Goal: Task Accomplishment & Management: Complete application form

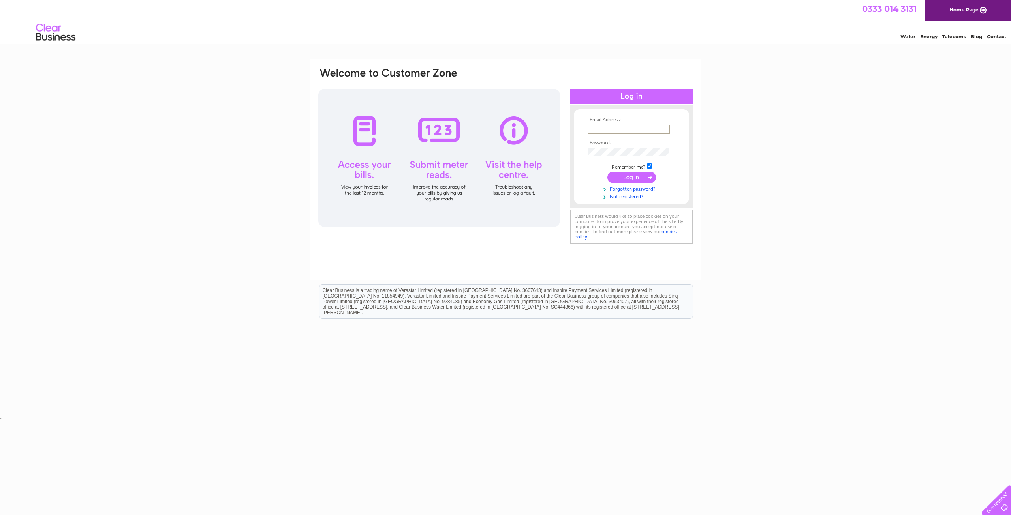
click at [616, 131] on input "text" at bounding box center [628, 129] width 82 height 9
type input "jackie.fornari@outlook.com"
click at [635, 187] on link "Forgotten password?" at bounding box center [632, 189] width 90 height 8
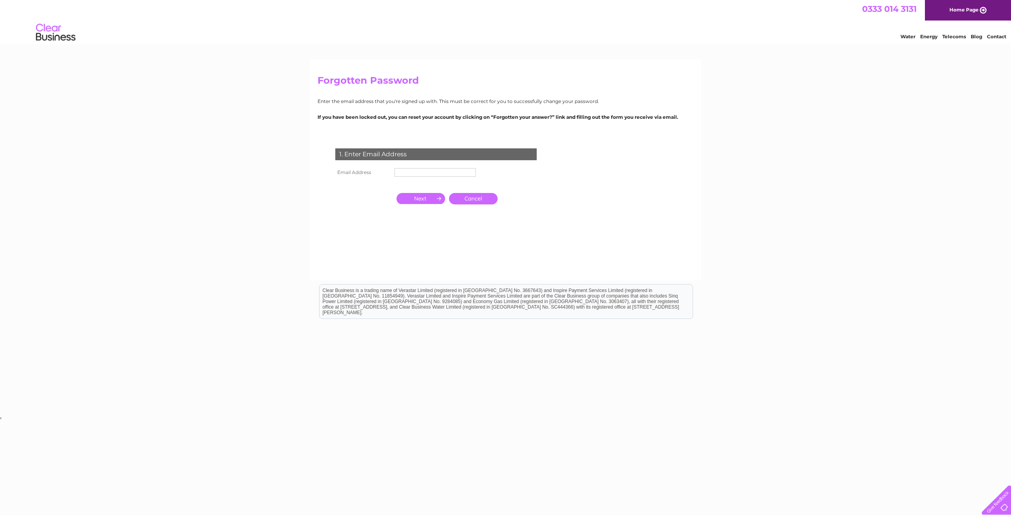
click at [457, 170] on input "text" at bounding box center [434, 172] width 81 height 9
type input "[PERSON_NAME][EMAIL_ADDRESS][PERSON_NAME][DOMAIN_NAME]"
click input "submit" at bounding box center [0, 0] width 0 height 0
click at [418, 196] on input "button" at bounding box center [420, 198] width 49 height 11
drag, startPoint x: 411, startPoint y: 174, endPoint x: 465, endPoint y: 178, distance: 54.3
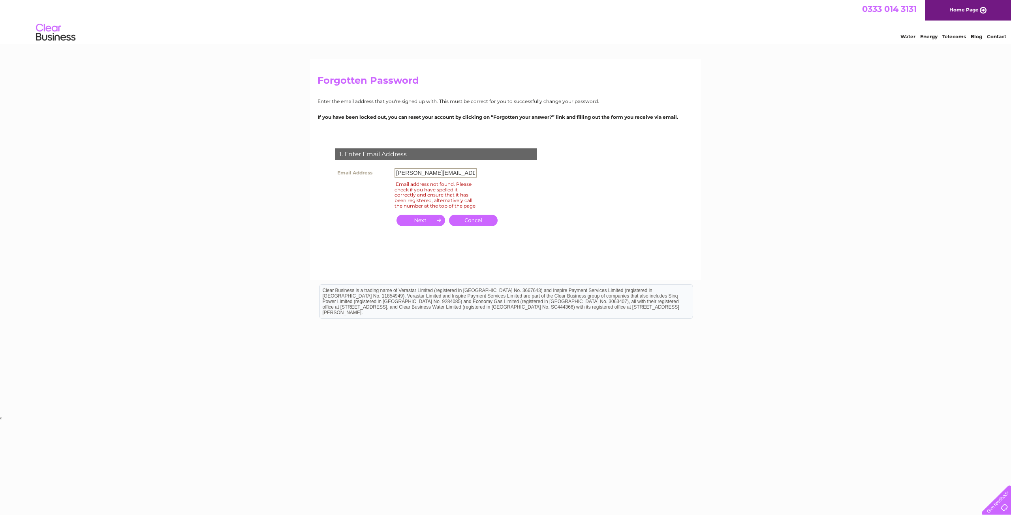
click at [465, 178] on td "jackie.fornari@outlook.com" at bounding box center [435, 172] width 86 height 13
click at [496, 182] on div "1. Enter Email Address Email Address jackie.fornari@outlook.com Email address n…" at bounding box center [437, 192] width 240 height 103
click at [482, 225] on link "Cancel" at bounding box center [473, 220] width 49 height 11
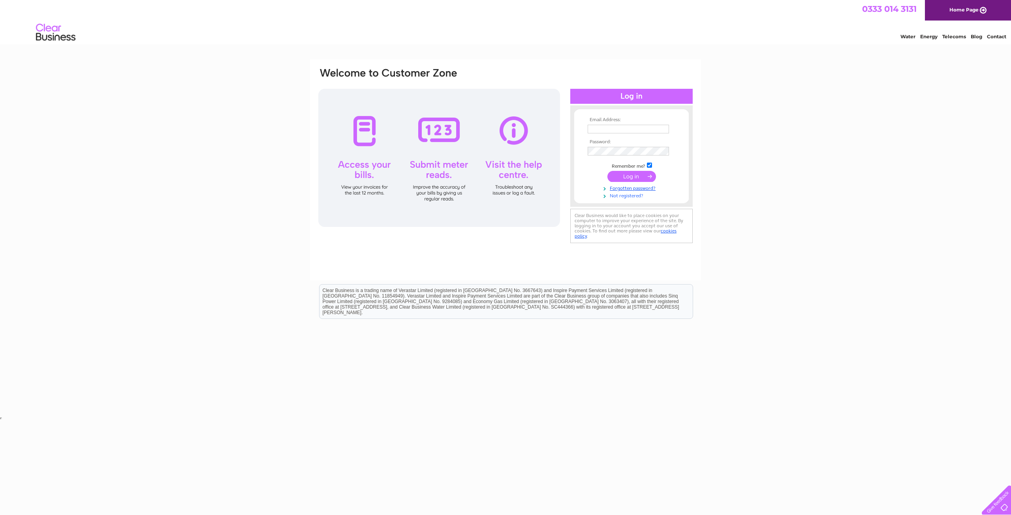
click at [624, 196] on link "Not registered?" at bounding box center [632, 195] width 90 height 8
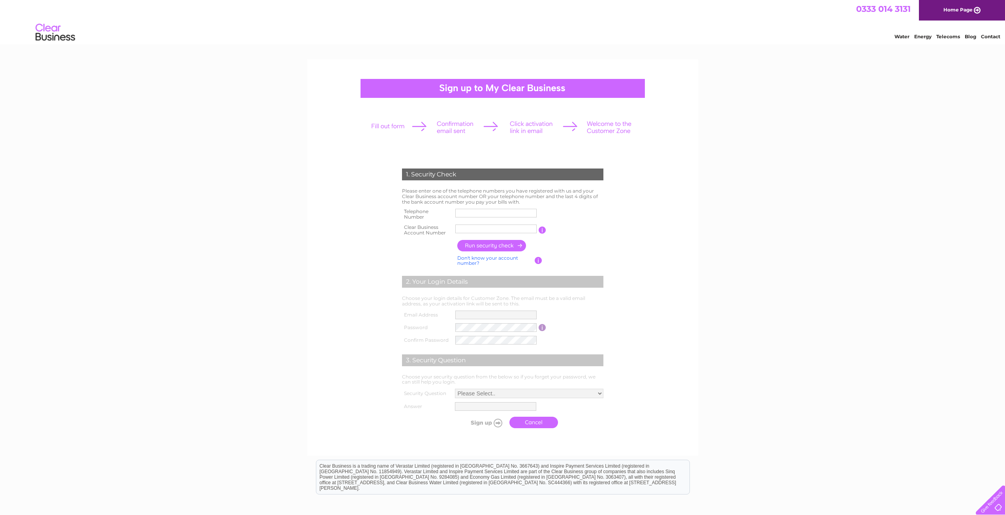
click at [484, 212] on input "text" at bounding box center [495, 213] width 81 height 9
type input "01463231123"
click at [503, 230] on input "HEJY27C00" at bounding box center [496, 228] width 82 height 9
drag, startPoint x: 504, startPoint y: 229, endPoint x: 440, endPoint y: 225, distance: 64.1
click at [440, 225] on tr "Clear Business Account Number HEJY27C00 You will find your account number on th…" at bounding box center [502, 230] width 205 height 16
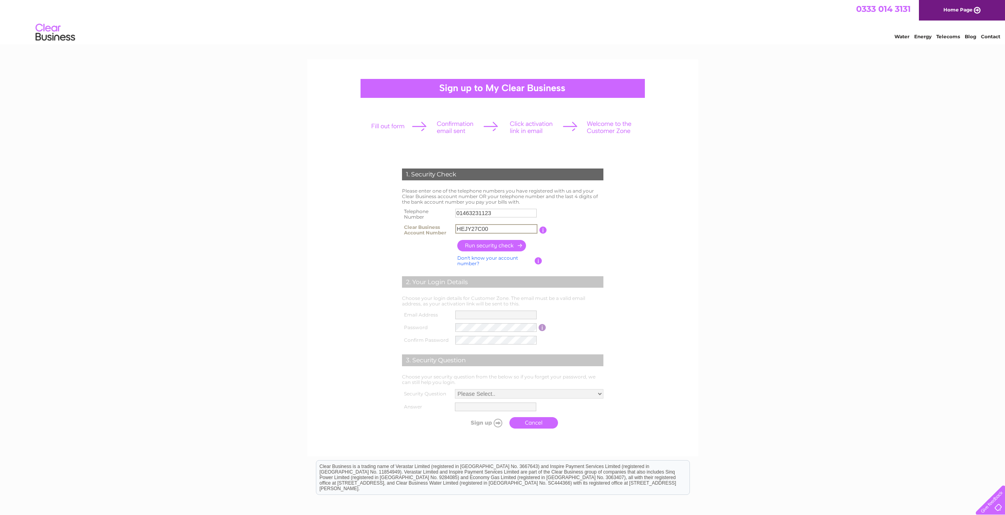
click at [555, 233] on td "You will find your account number on the top right corner of your bill and it w…" at bounding box center [576, 230] width 58 height 16
click at [504, 229] on input "HEJY27C00" at bounding box center [495, 229] width 81 height 9
click at [500, 247] on input "button" at bounding box center [491, 245] width 69 height 11
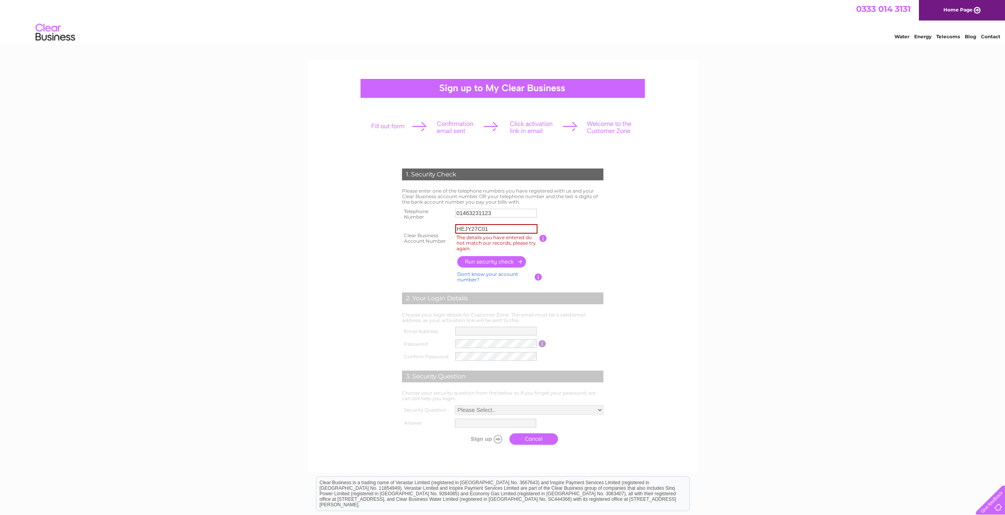
click at [500, 231] on input "HEJY27C01" at bounding box center [496, 228] width 82 height 9
drag, startPoint x: 495, startPoint y: 228, endPoint x: 482, endPoint y: 231, distance: 13.9
click at [482, 231] on input "HEJY27C00" at bounding box center [496, 228] width 82 height 9
click at [493, 261] on input "button" at bounding box center [491, 261] width 69 height 11
click at [493, 227] on input "HEJY27C" at bounding box center [496, 228] width 82 height 9
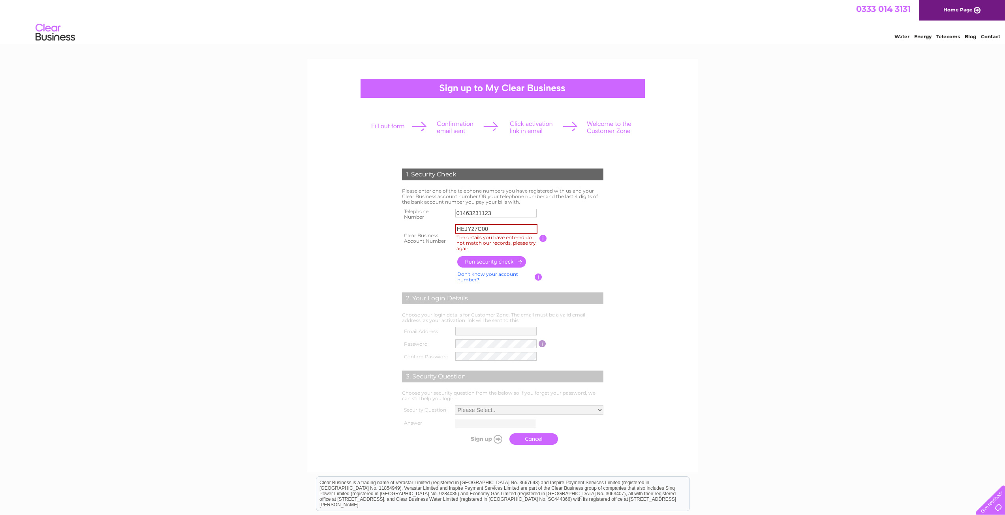
click at [476, 276] on link "Don't know your account number?" at bounding box center [487, 276] width 61 height 11
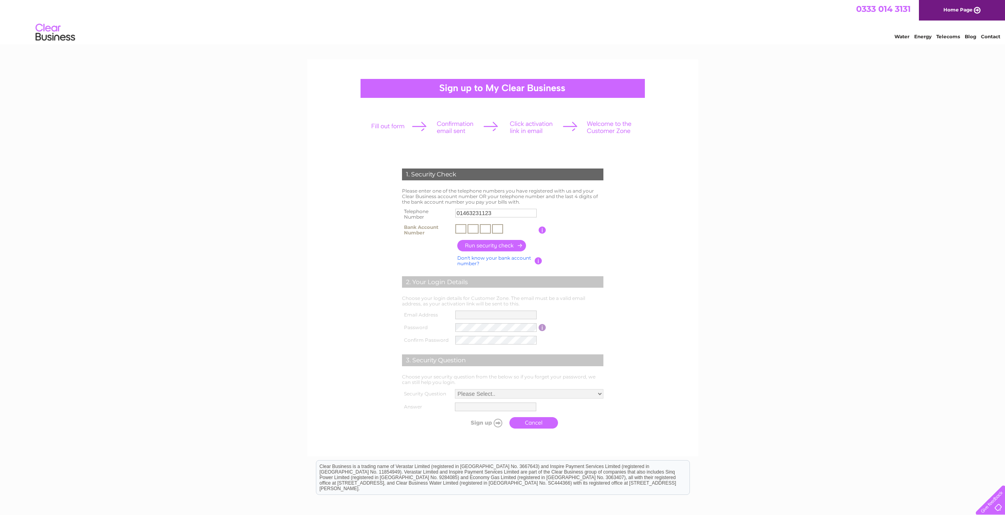
click at [457, 231] on input "text" at bounding box center [460, 228] width 11 height 9
click at [472, 262] on link "Don't know your bank account number?" at bounding box center [494, 260] width 74 height 11
click at [468, 228] on input "text" at bounding box center [495, 229] width 81 height 9
click at [638, 248] on form "1. Security Check Please enter one of the telephone numbers you have registered…" at bounding box center [503, 300] width 376 height 295
click at [510, 245] on input "button" at bounding box center [491, 245] width 69 height 11
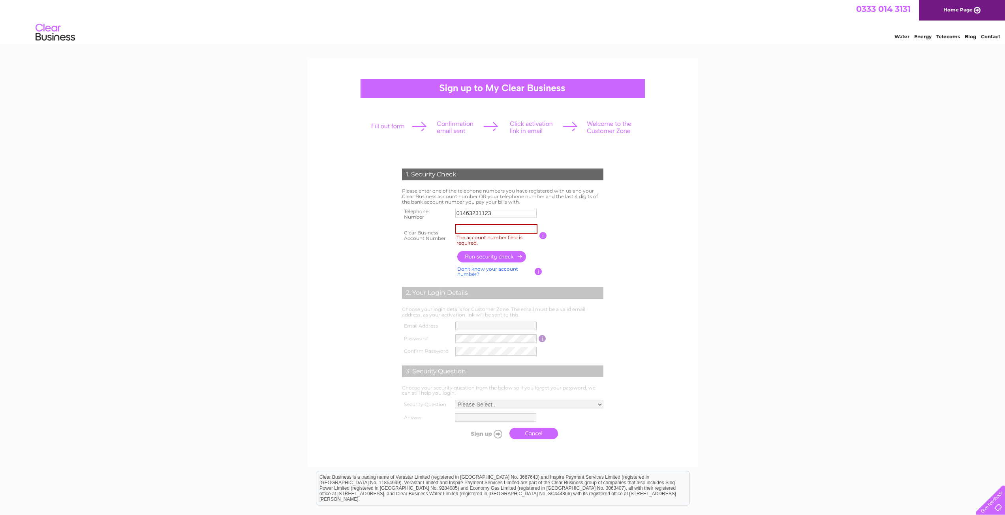
click at [541, 234] on input "button" at bounding box center [543, 235] width 8 height 7
click at [482, 228] on input "The account number field is required." at bounding box center [496, 228] width 82 height 9
type input "c"
paste input "120985"
type input "CB120985"
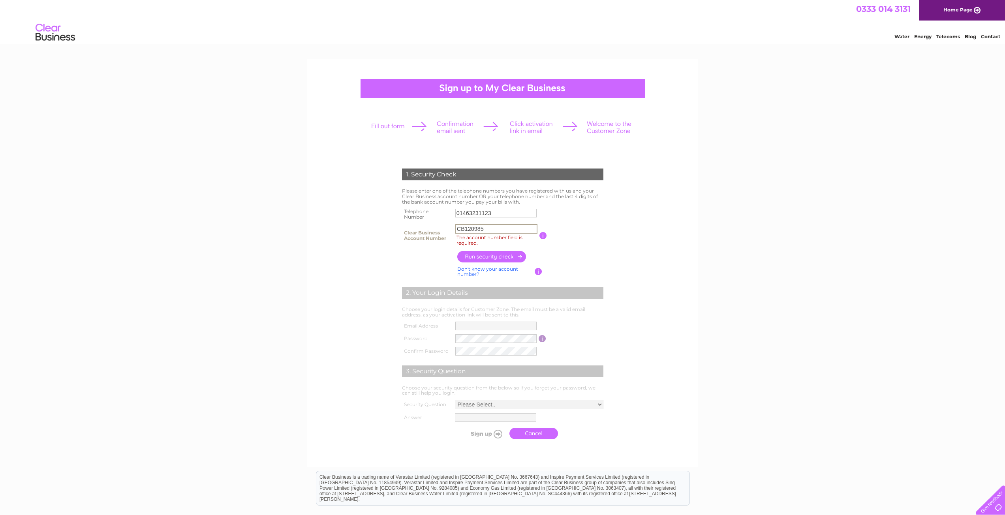
click at [492, 256] on input "button" at bounding box center [491, 256] width 69 height 11
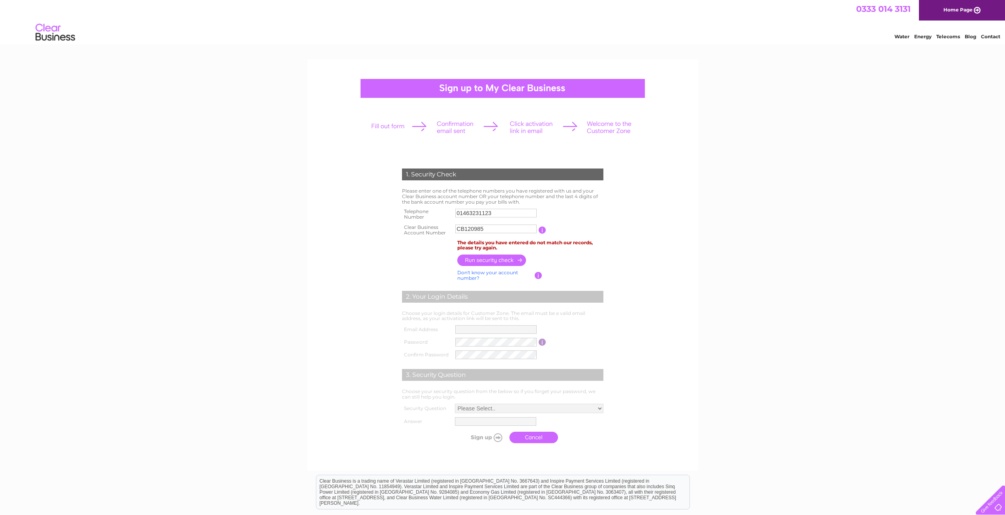
click at [539, 232] on input "button" at bounding box center [542, 230] width 8 height 7
click at [466, 230] on input "CB120985" at bounding box center [496, 228] width 82 height 9
click at [469, 229] on input "CB120985" at bounding box center [496, 228] width 82 height 9
click at [472, 229] on input "CB120985" at bounding box center [496, 228] width 82 height 9
click at [475, 229] on input "CB120985" at bounding box center [496, 228] width 82 height 9
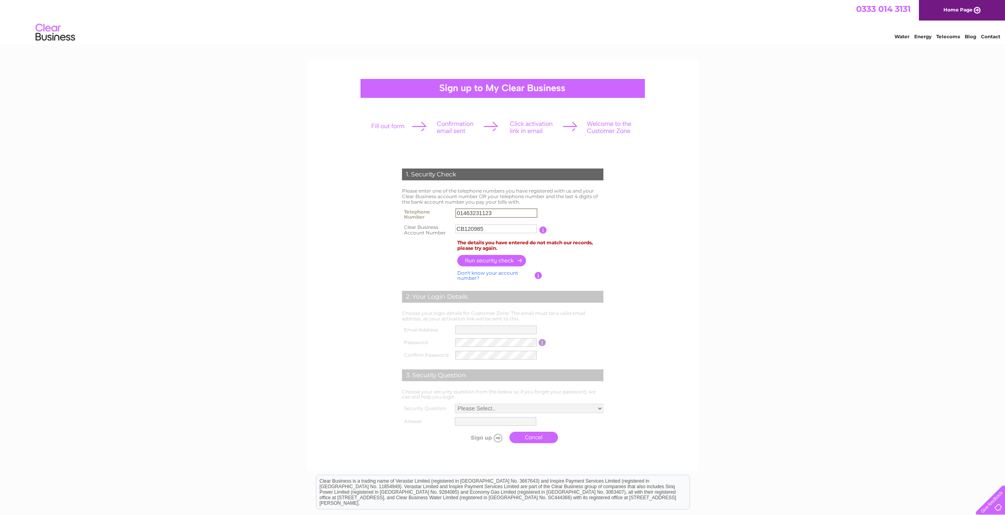
drag, startPoint x: 506, startPoint y: 214, endPoint x: 418, endPoint y: 211, distance: 87.3
click at [418, 211] on tr "Telephone Number 01463231123" at bounding box center [502, 214] width 205 height 16
type input "01463232460"
click at [487, 263] on input "button" at bounding box center [491, 260] width 69 height 11
drag, startPoint x: 498, startPoint y: 229, endPoint x: 433, endPoint y: 228, distance: 64.8
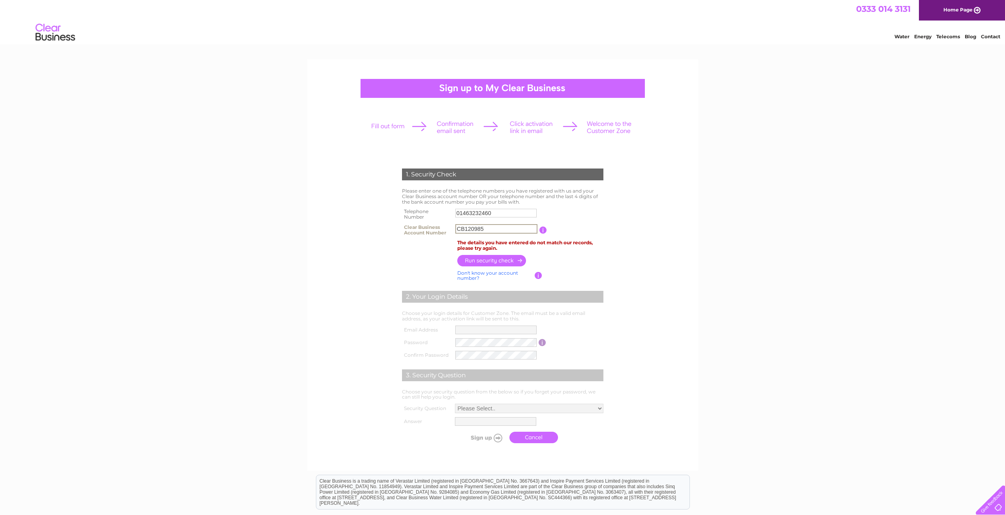
click at [433, 228] on tr "Clear Business Account Number CB120985 You will find your account number on the…" at bounding box center [502, 230] width 205 height 16
paste input "HEJY27CO0"
click at [495, 230] on input "HEJY27CO0" at bounding box center [496, 228] width 82 height 9
type input "HEJY27CO0"
drag, startPoint x: 499, startPoint y: 212, endPoint x: 426, endPoint y: 212, distance: 73.8
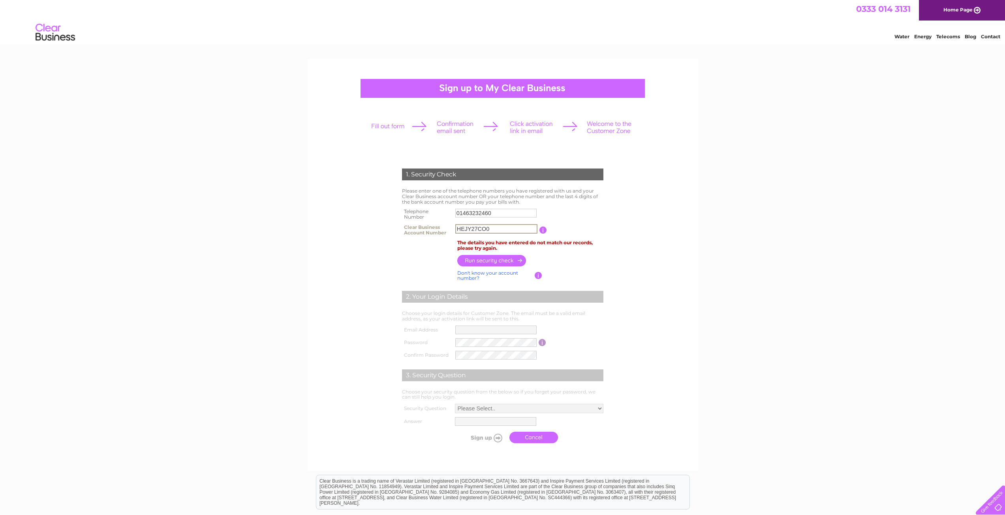
click at [426, 212] on tr "Telephone Number 01463232460" at bounding box center [502, 214] width 205 height 16
type input "01463231123"
click at [583, 221] on table "Telephone Number 01463231123 Clear Business Account Number HEJY27CO0 You will f…" at bounding box center [502, 222] width 205 height 32
click at [574, 235] on td "You will find your account number on the top right corner of your bill and it w…" at bounding box center [575, 230] width 59 height 16
click at [540, 231] on input "button" at bounding box center [542, 230] width 8 height 7
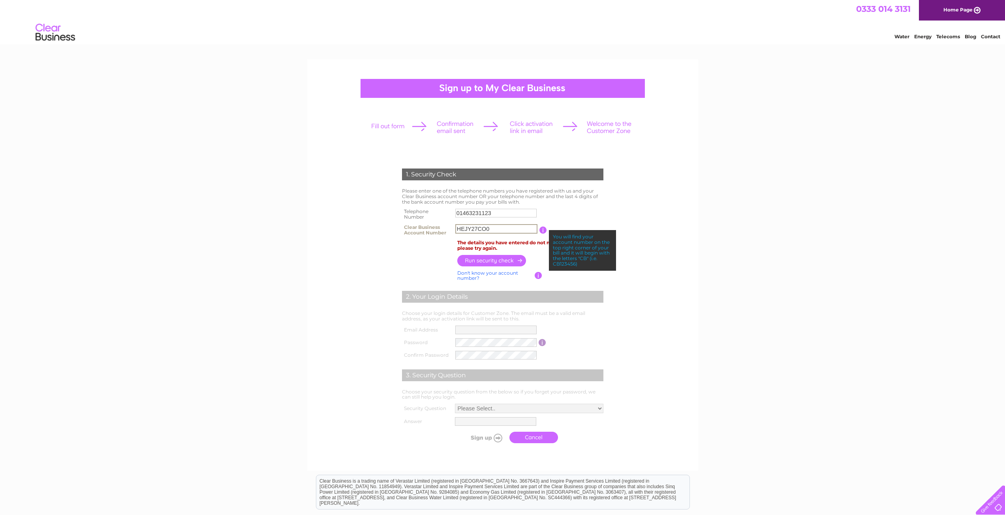
click at [509, 229] on input "HEJY27CO0" at bounding box center [496, 228] width 82 height 9
click at [511, 228] on input "HEJY27CO0" at bounding box center [496, 228] width 82 height 9
click at [540, 231] on input "button" at bounding box center [543, 230] width 8 height 7
click at [540, 231] on input "button" at bounding box center [542, 230] width 8 height 7
click at [581, 217] on table "Telephone Number 01463231123 Clear Business Account Number HEJY27CO0 You will f…" at bounding box center [502, 221] width 205 height 31
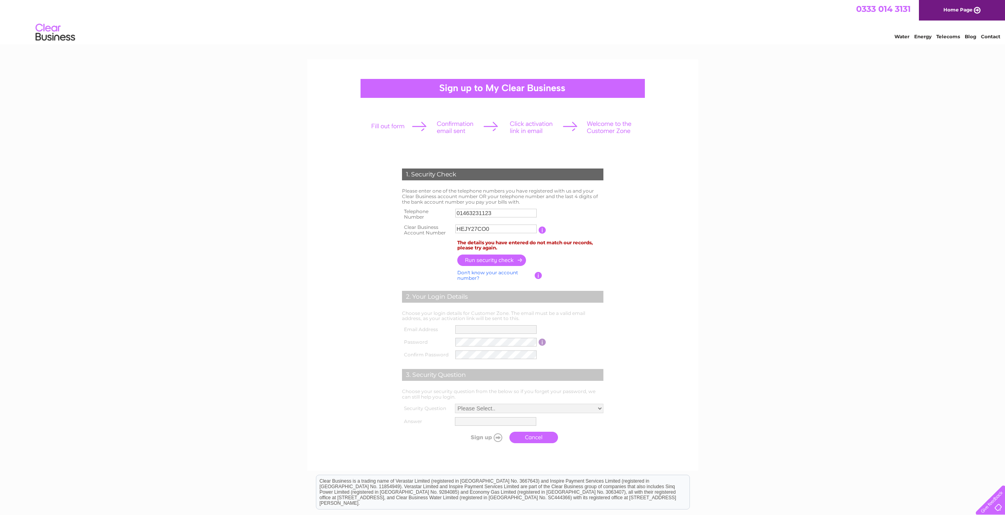
click at [508, 231] on input "HEJY27CO0" at bounding box center [495, 229] width 81 height 9
click at [499, 262] on input "button" at bounding box center [491, 260] width 69 height 11
click at [496, 223] on td "HEJY27CO0 The details you have entered do not match our records, please try aga…" at bounding box center [496, 238] width 86 height 32
click at [499, 229] on input "HEJY27CO0" at bounding box center [496, 228] width 82 height 9
click at [542, 236] on input "button" at bounding box center [543, 238] width 8 height 7
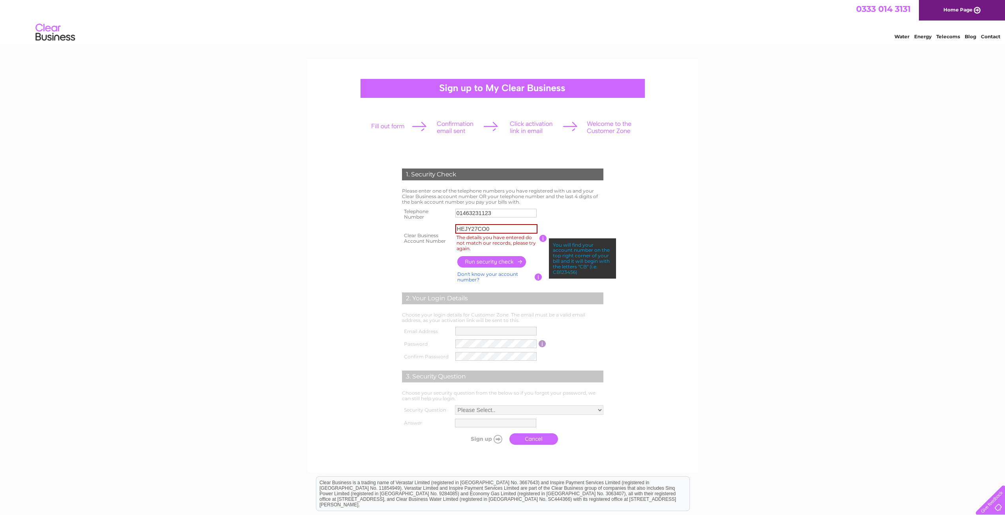
click at [573, 227] on td "You will find your account number on the top right corner of your bill and it w…" at bounding box center [576, 238] width 58 height 32
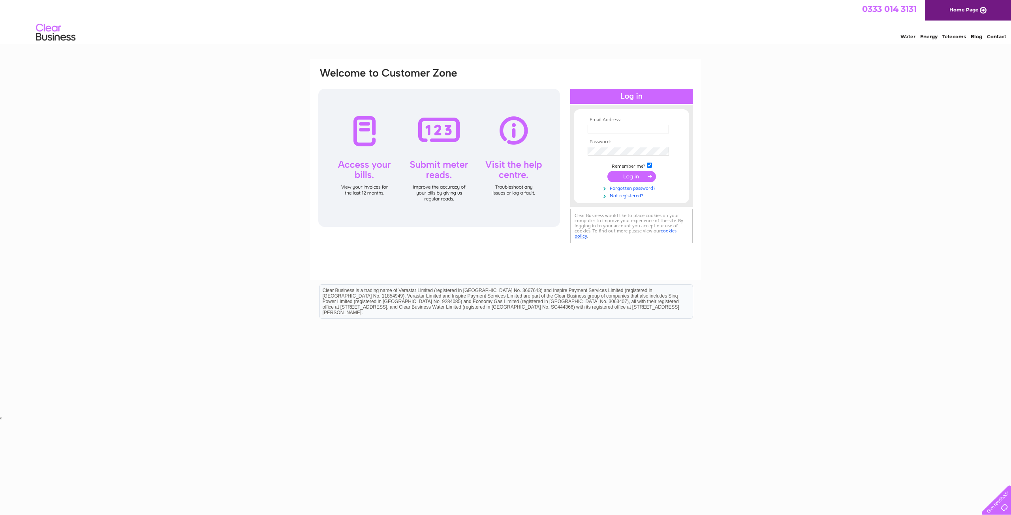
click at [641, 187] on link "Forgotten password?" at bounding box center [632, 188] width 90 height 8
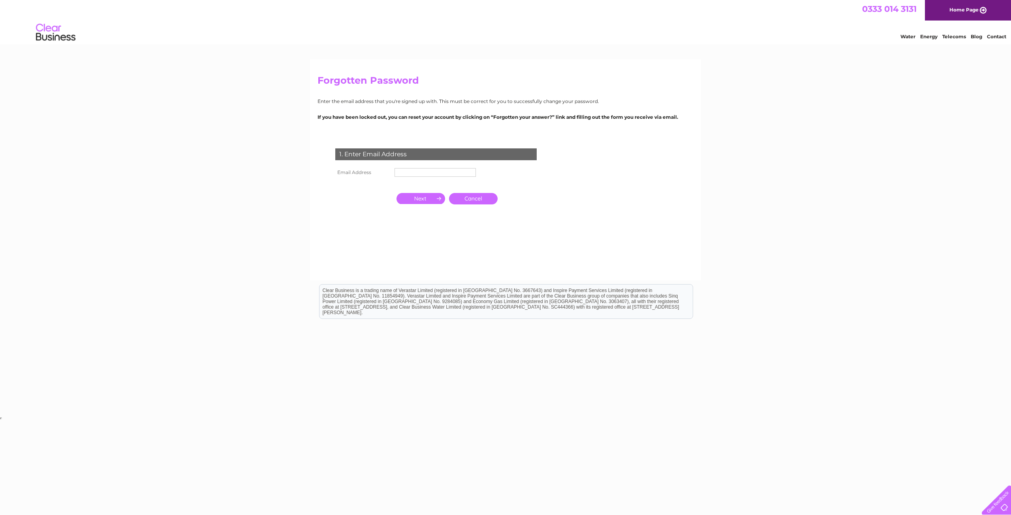
click at [452, 166] on td at bounding box center [434, 172] width 85 height 13
click at [452, 169] on input "text" at bounding box center [434, 172] width 81 height 9
type input "[PERSON_NAME][EMAIL_ADDRESS][PERSON_NAME][DOMAIN_NAME]"
drag, startPoint x: 418, startPoint y: 201, endPoint x: 421, endPoint y: 204, distance: 4.5
click at [418, 201] on input "button" at bounding box center [420, 199] width 49 height 11
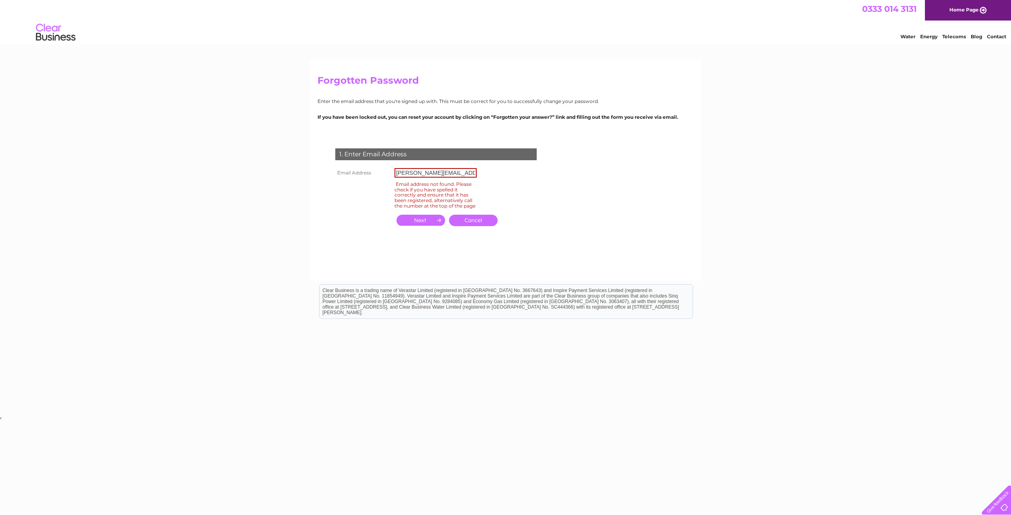
click at [482, 224] on link "Cancel" at bounding box center [473, 220] width 49 height 11
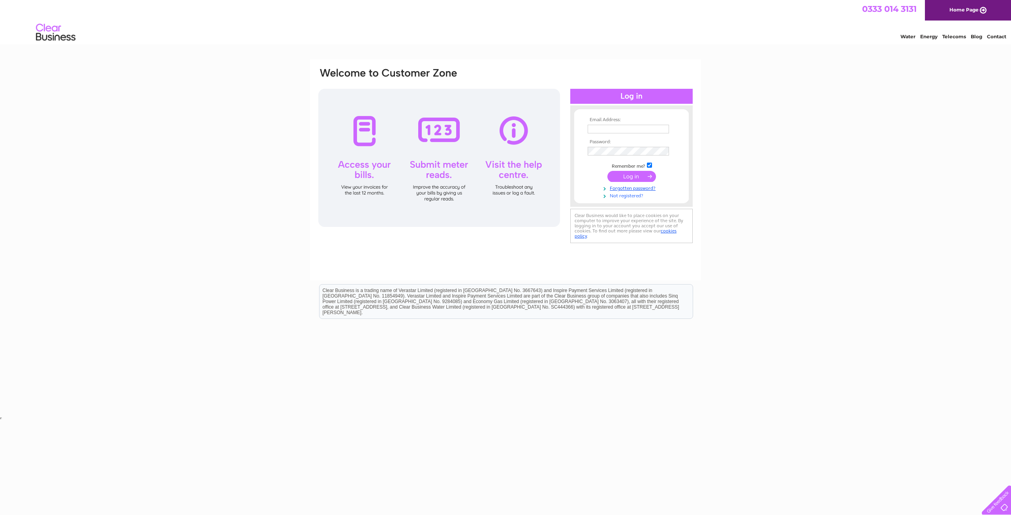
click at [632, 197] on link "Not registered?" at bounding box center [632, 195] width 90 height 8
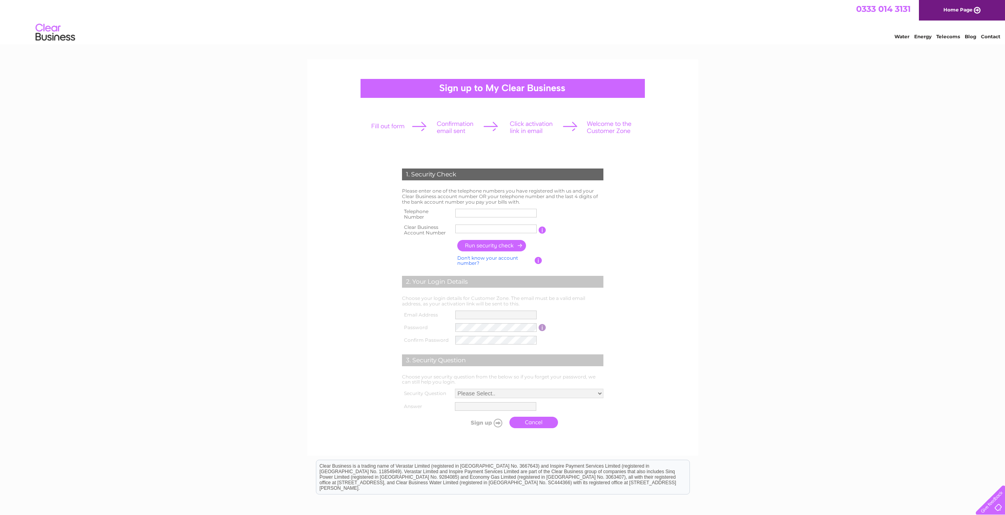
click at [546, 227] on input "button" at bounding box center [542, 230] width 8 height 7
click at [545, 230] on input "button" at bounding box center [542, 230] width 8 height 7
click at [512, 227] on input "text" at bounding box center [496, 228] width 82 height 9
click at [499, 255] on link "Don't know your account number?" at bounding box center [487, 260] width 61 height 11
click at [467, 216] on input "text" at bounding box center [496, 212] width 82 height 9
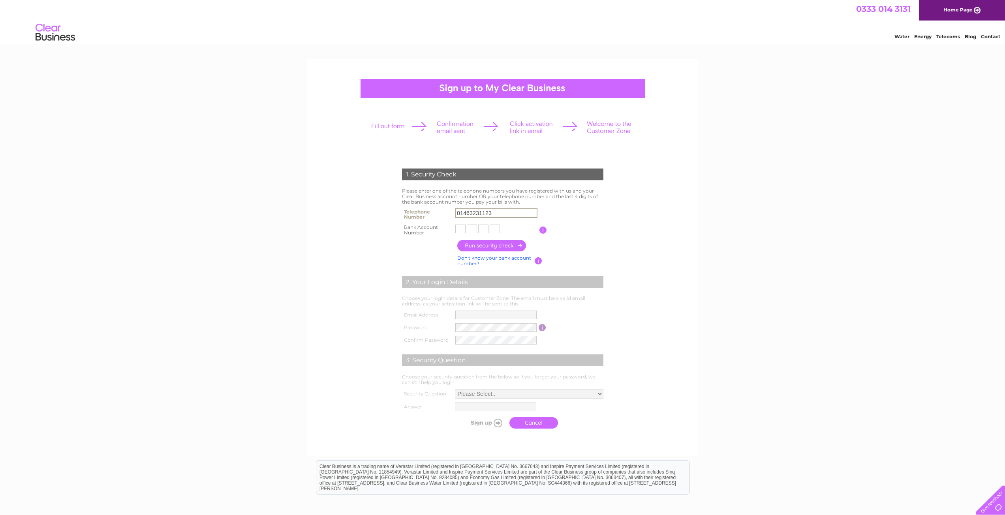
type input "01463231123"
type input "9"
type input "0"
type input "2"
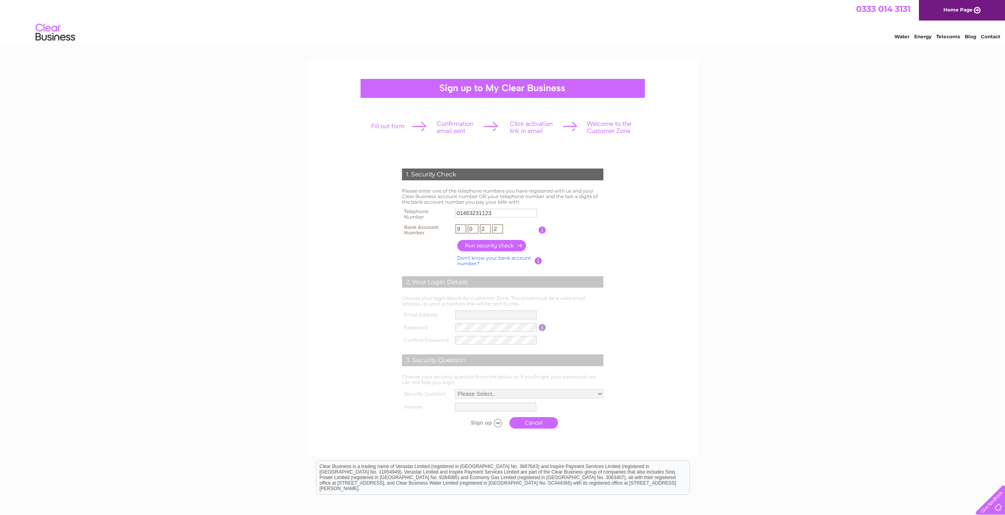
click at [497, 229] on input "2" at bounding box center [497, 228] width 11 height 9
drag, startPoint x: 496, startPoint y: 229, endPoint x: 442, endPoint y: 231, distance: 53.7
click at [442, 231] on tr "Bank Account Number 9 0 2 2 The last 4 digits of the bank account number you pa…" at bounding box center [502, 230] width 205 height 16
click at [534, 232] on td "9 0 2 2" at bounding box center [495, 230] width 85 height 16
click at [504, 246] on input "button" at bounding box center [491, 245] width 69 height 11
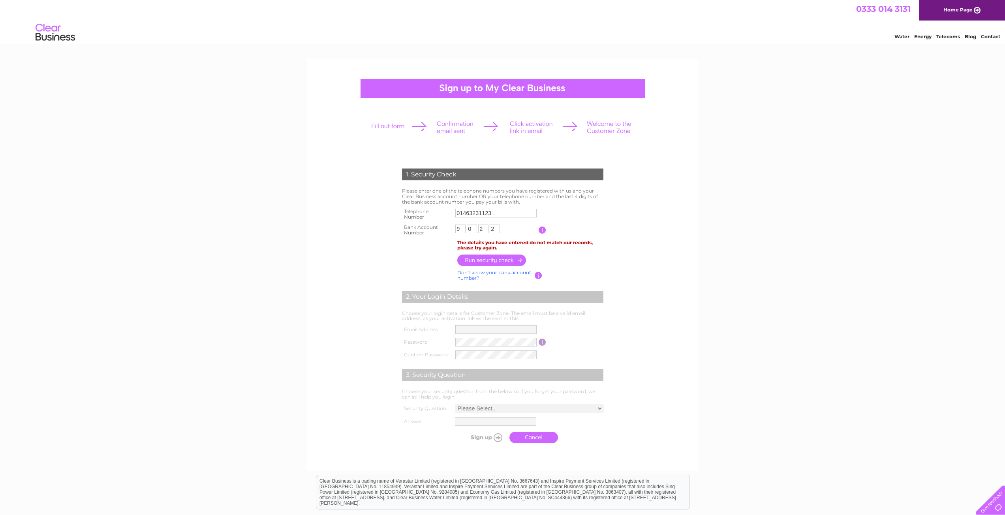
click at [496, 230] on input "2" at bounding box center [494, 229] width 10 height 9
click at [486, 229] on input "2" at bounding box center [485, 228] width 11 height 9
click at [471, 227] on input "0" at bounding box center [472, 228] width 11 height 9
click at [461, 228] on input "9" at bounding box center [460, 228] width 11 height 9
type input "8"
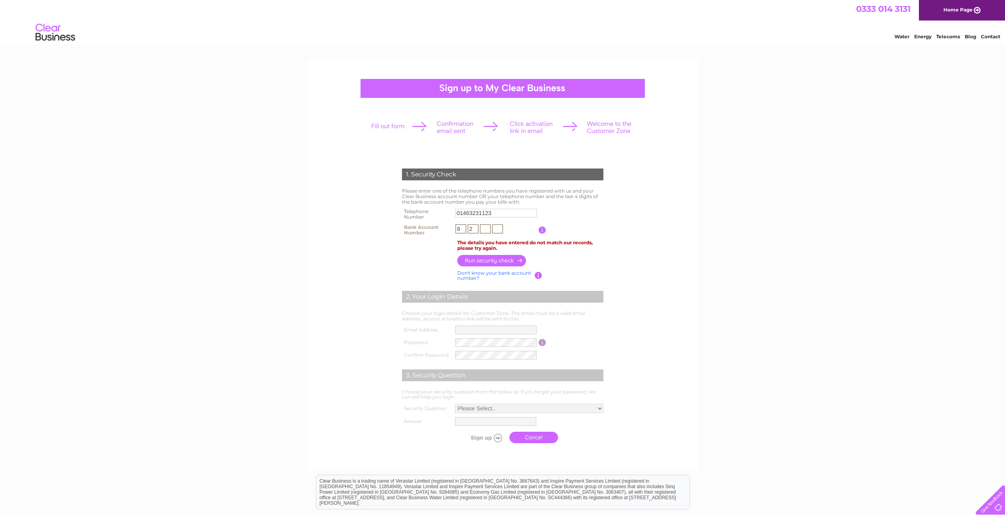
type input "2"
type input "3"
type input "1"
drag, startPoint x: 463, startPoint y: 229, endPoint x: 577, endPoint y: 259, distance: 118.2
click at [581, 261] on td at bounding box center [530, 260] width 150 height 15
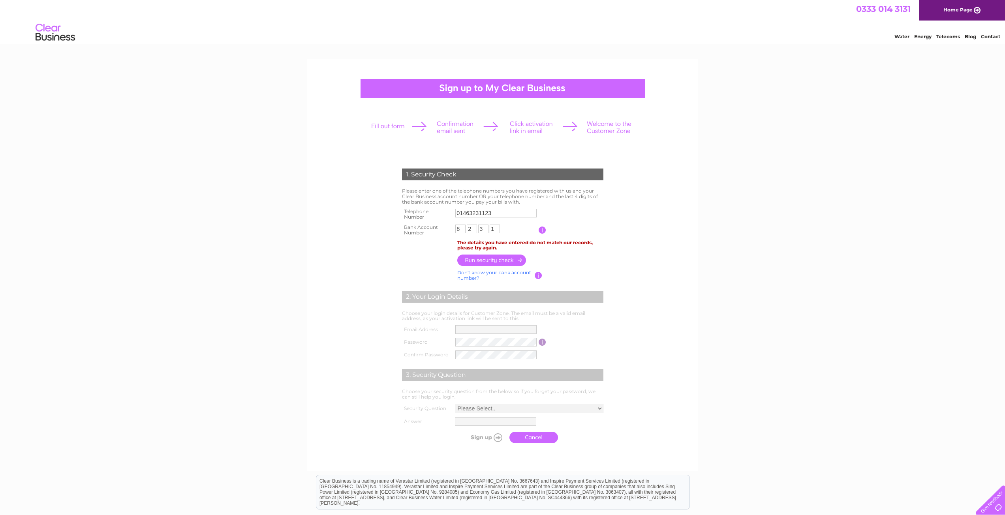
click at [514, 260] on input "button" at bounding box center [491, 260] width 69 height 11
click at [544, 230] on input "button" at bounding box center [542, 230] width 8 height 7
click at [626, 204] on form "1. Security Check Please enter one of the telephone numbers you have registered…" at bounding box center [503, 308] width 376 height 310
drag, startPoint x: 510, startPoint y: 210, endPoint x: 407, endPoint y: 218, distance: 103.3
click at [413, 217] on tr "Telephone Number 01463231123" at bounding box center [502, 214] width 205 height 16
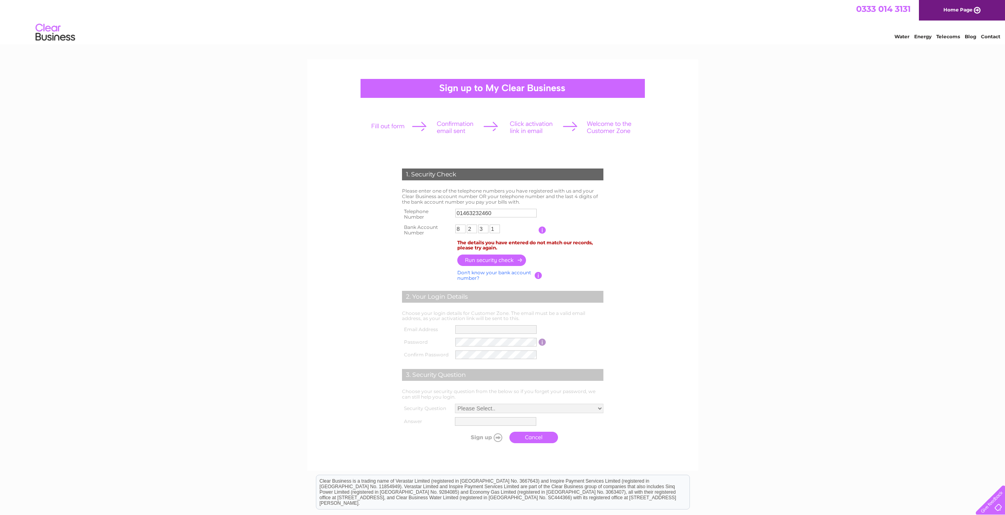
drag, startPoint x: 407, startPoint y: 227, endPoint x: 625, endPoint y: 241, distance: 217.6
click at [625, 241] on form "1. Security Check Please enter one of the telephone numbers you have registered…" at bounding box center [503, 308] width 376 height 310
click at [516, 256] on input "button" at bounding box center [491, 260] width 69 height 11
drag, startPoint x: 509, startPoint y: 213, endPoint x: 414, endPoint y: 214, distance: 95.1
click at [414, 214] on tr "Telephone Number 01463232460" at bounding box center [502, 214] width 205 height 16
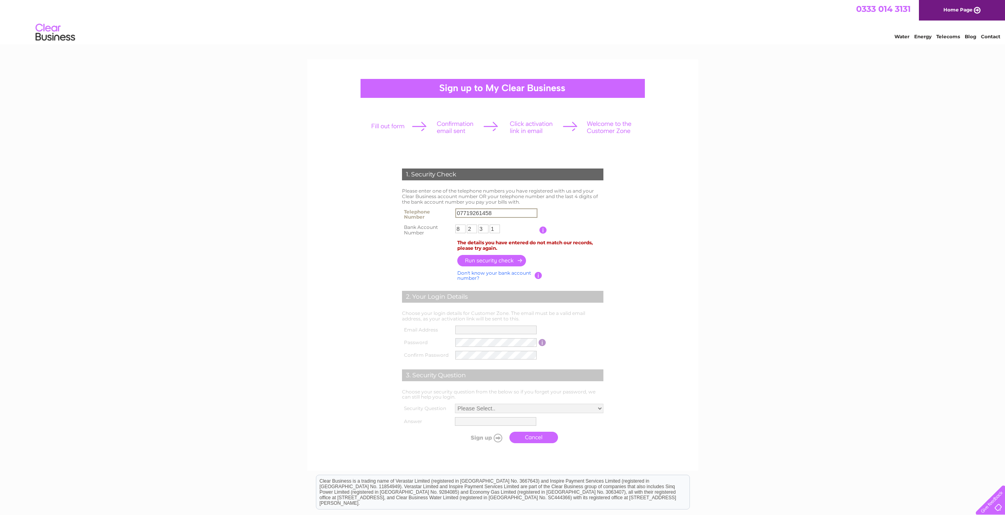
click at [502, 260] on input "button" at bounding box center [491, 260] width 69 height 11
click at [576, 221] on table "Telephone Number 07719261458 Clear Business Account Number You will find your a…" at bounding box center [502, 221] width 205 height 31
drag, startPoint x: 498, startPoint y: 213, endPoint x: 373, endPoint y: 206, distance: 125.7
click at [375, 205] on form "1. Security Check Please enter one of the telephone numbers you have registered…" at bounding box center [503, 308] width 376 height 310
click at [487, 264] on input "button" at bounding box center [491, 260] width 69 height 11
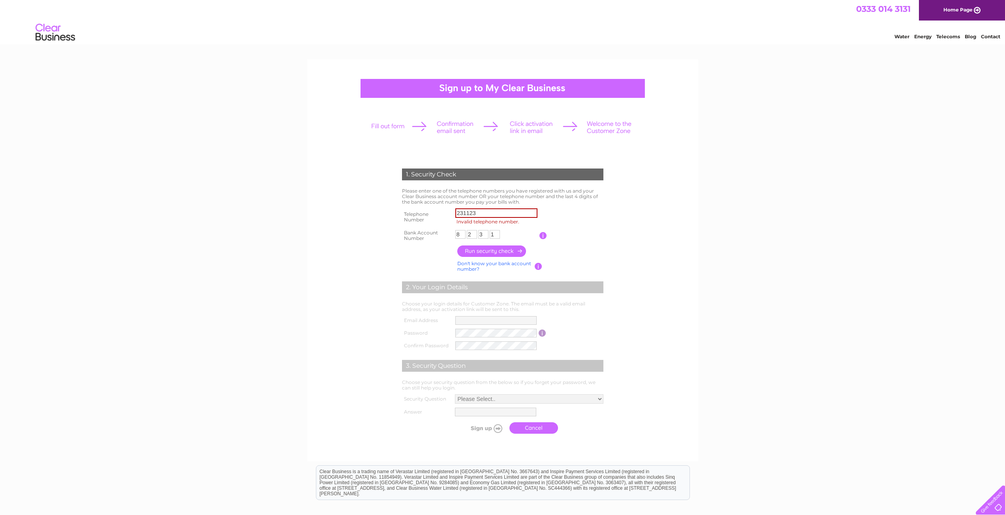
click at [572, 227] on table "Telephone Number 231123 Invalid telephone number. Clear Business Account Number…" at bounding box center [502, 224] width 205 height 37
drag, startPoint x: 423, startPoint y: 213, endPoint x: 416, endPoint y: 213, distance: 7.5
click at [416, 213] on tr "Telephone Number 231123 Invalid telephone number." at bounding box center [502, 216] width 205 height 21
type input "01463231123"
click at [494, 254] on input "button" at bounding box center [491, 251] width 69 height 11
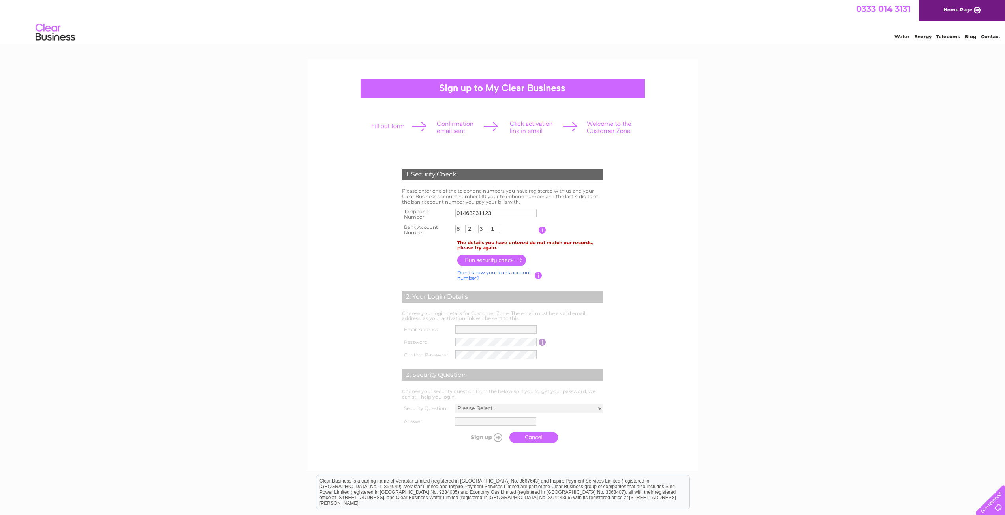
click at [576, 216] on table "Telephone Number 01463231123 Clear Business Account Number You will find your a…" at bounding box center [502, 221] width 205 height 31
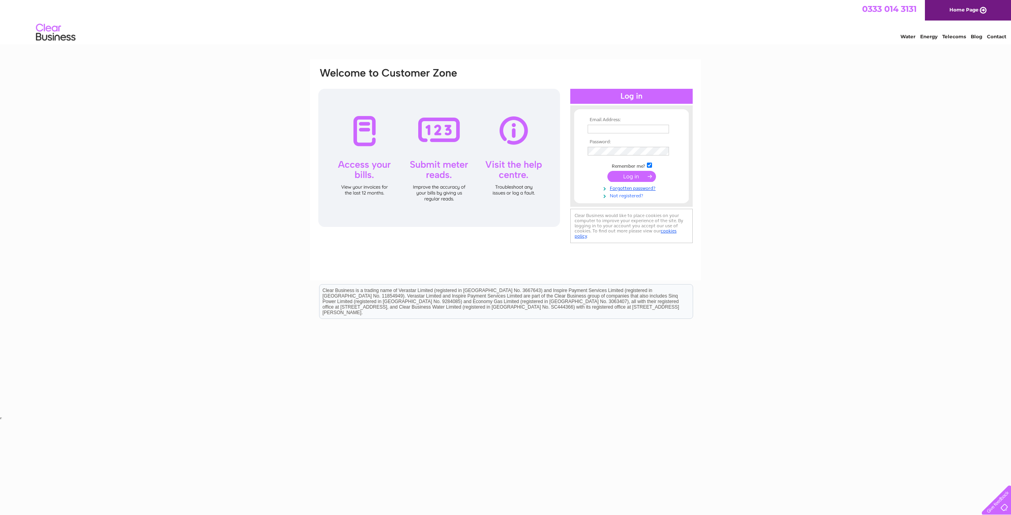
click at [636, 195] on link "Not registered?" at bounding box center [632, 195] width 90 height 8
click at [619, 133] on td at bounding box center [631, 129] width 92 height 13
click at [616, 129] on input "text" at bounding box center [627, 129] width 81 height 9
type input "[PERSON_NAME][EMAIL_ADDRESS][PERSON_NAME][DOMAIN_NAME]"
click at [607, 172] on input "submit" at bounding box center [631, 177] width 49 height 11
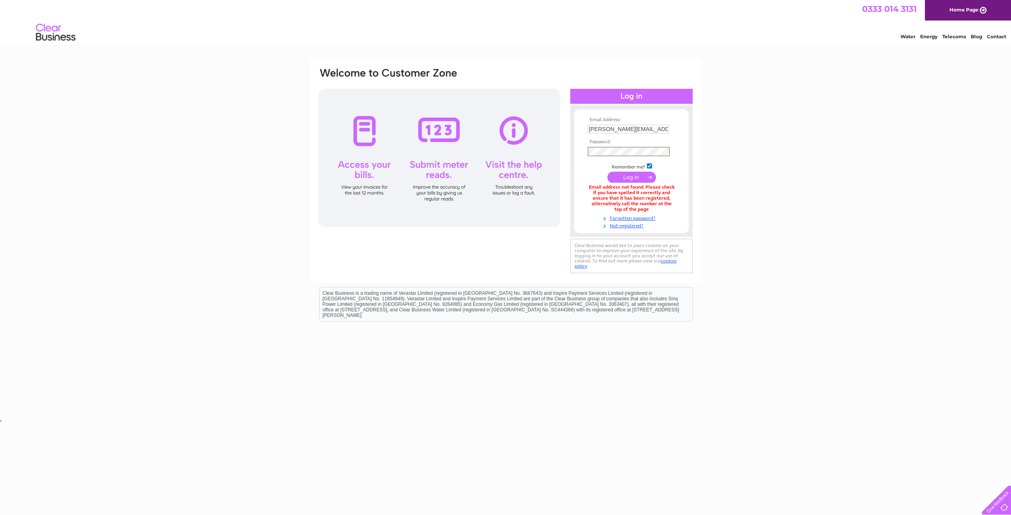
click at [607, 172] on input "submit" at bounding box center [631, 177] width 49 height 11
drag, startPoint x: 716, startPoint y: 47, endPoint x: 722, endPoint y: 47, distance: 5.9
click at [717, 46] on html "0333 014 3131 Home Page Water Energy Telecoms Blog Contact" at bounding box center [505, 23] width 1011 height 46
click at [888, 10] on span "0333 014 3131" at bounding box center [889, 9] width 54 height 10
